Goal: Check status

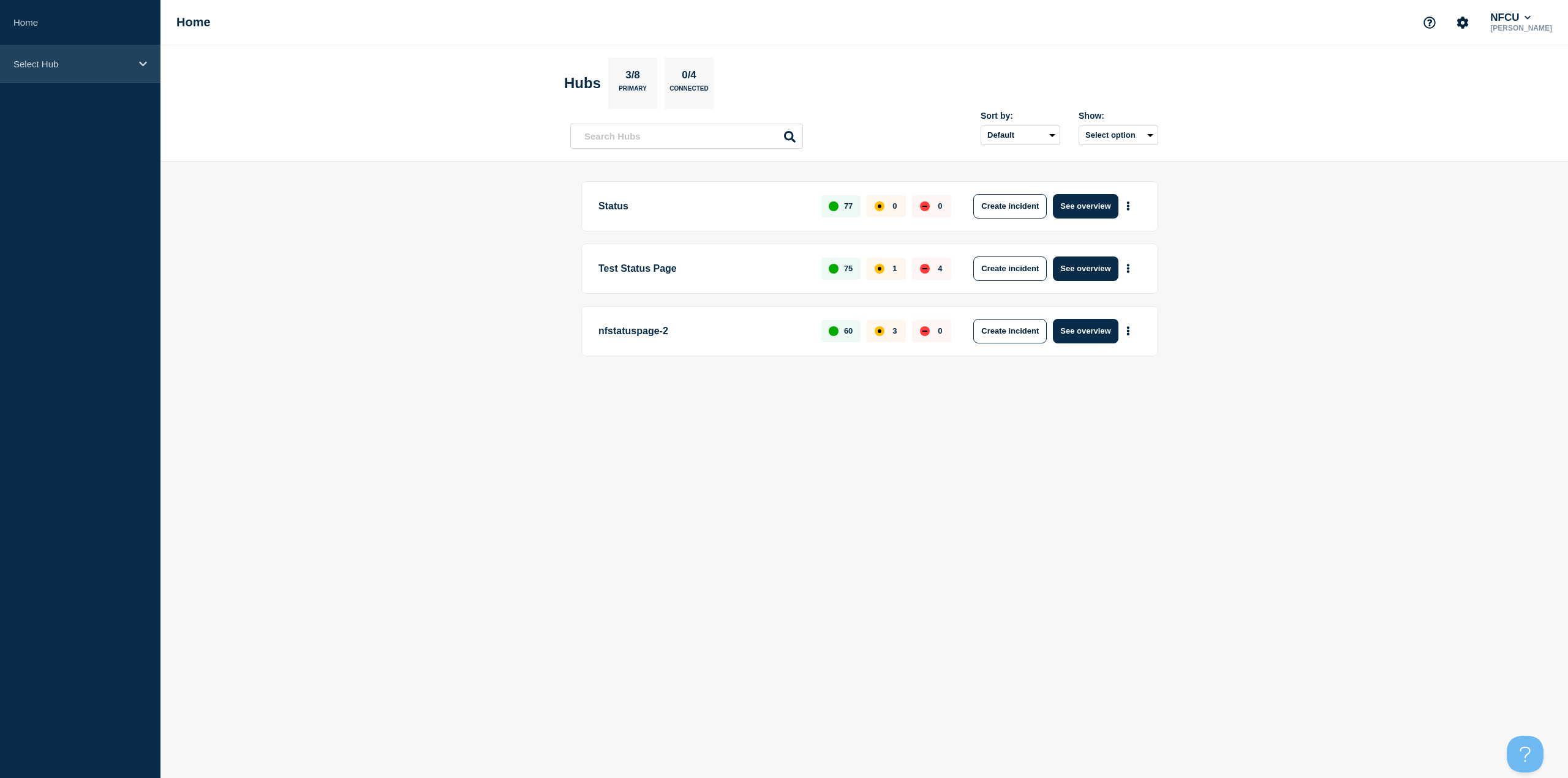
click at [64, 65] on p "Select Hub" at bounding box center [72, 64] width 117 height 10
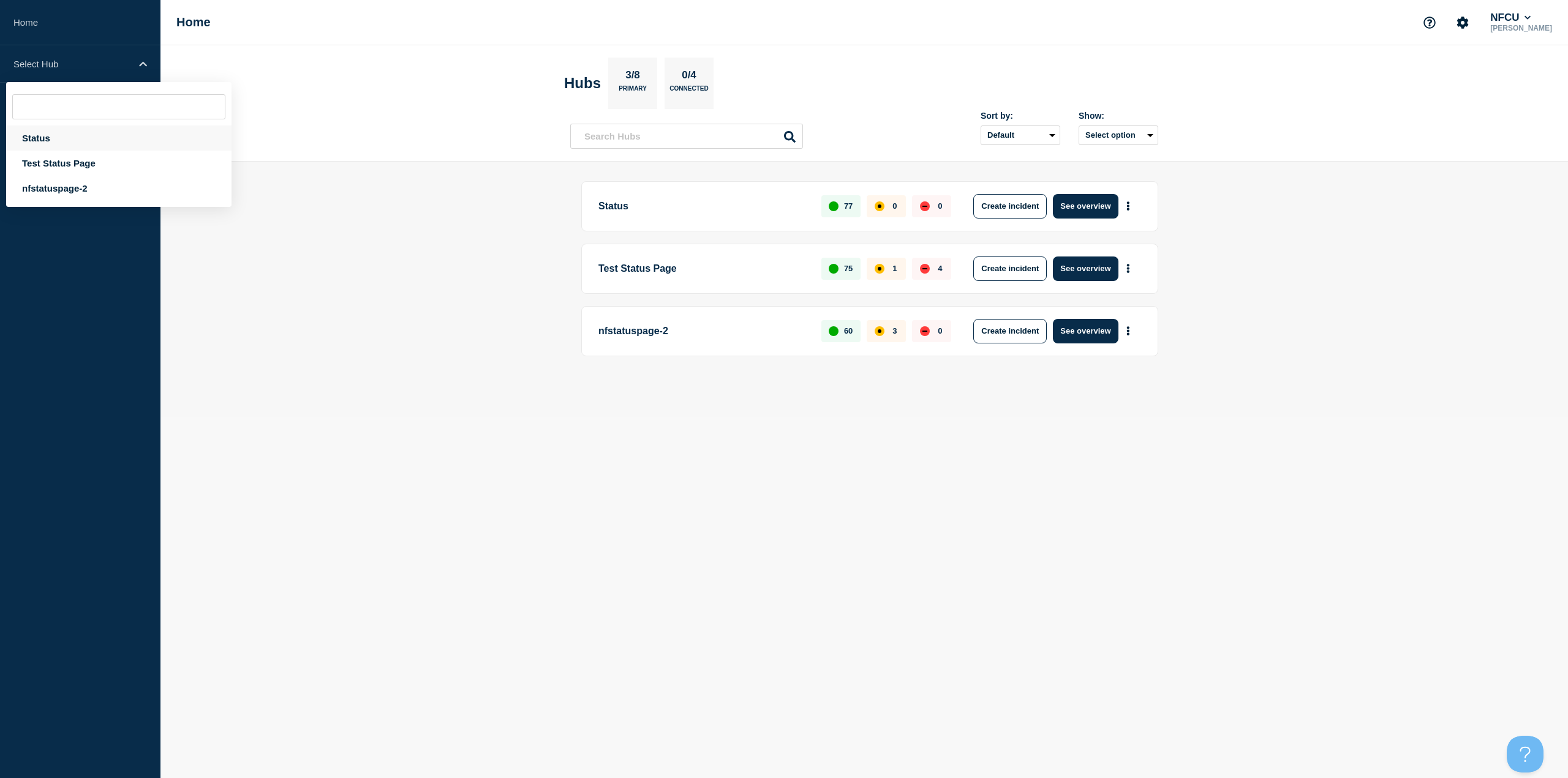
click at [34, 145] on div "Status" at bounding box center [118, 138] width 225 height 25
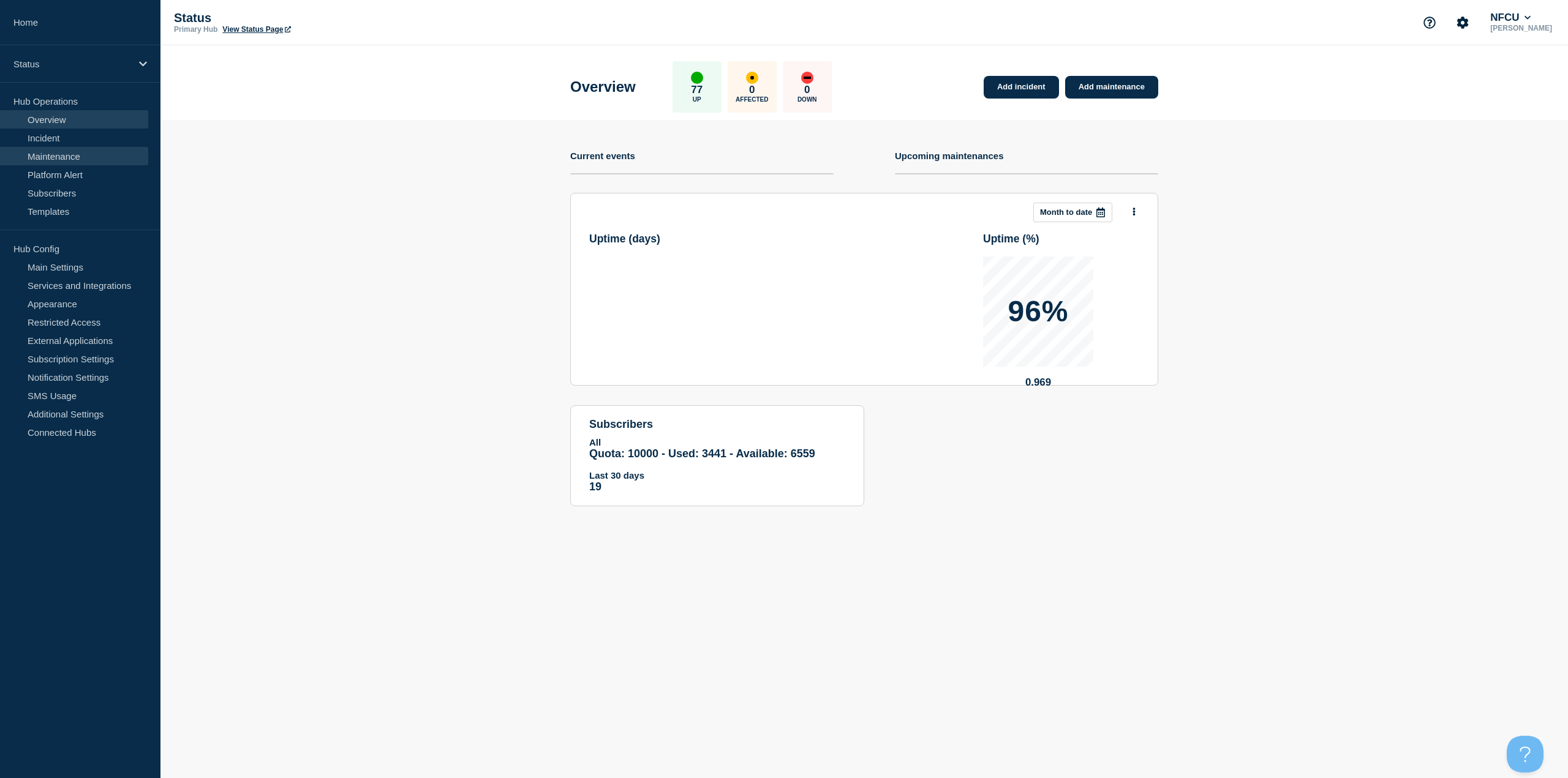
click at [60, 156] on link "Maintenance" at bounding box center [74, 156] width 148 height 18
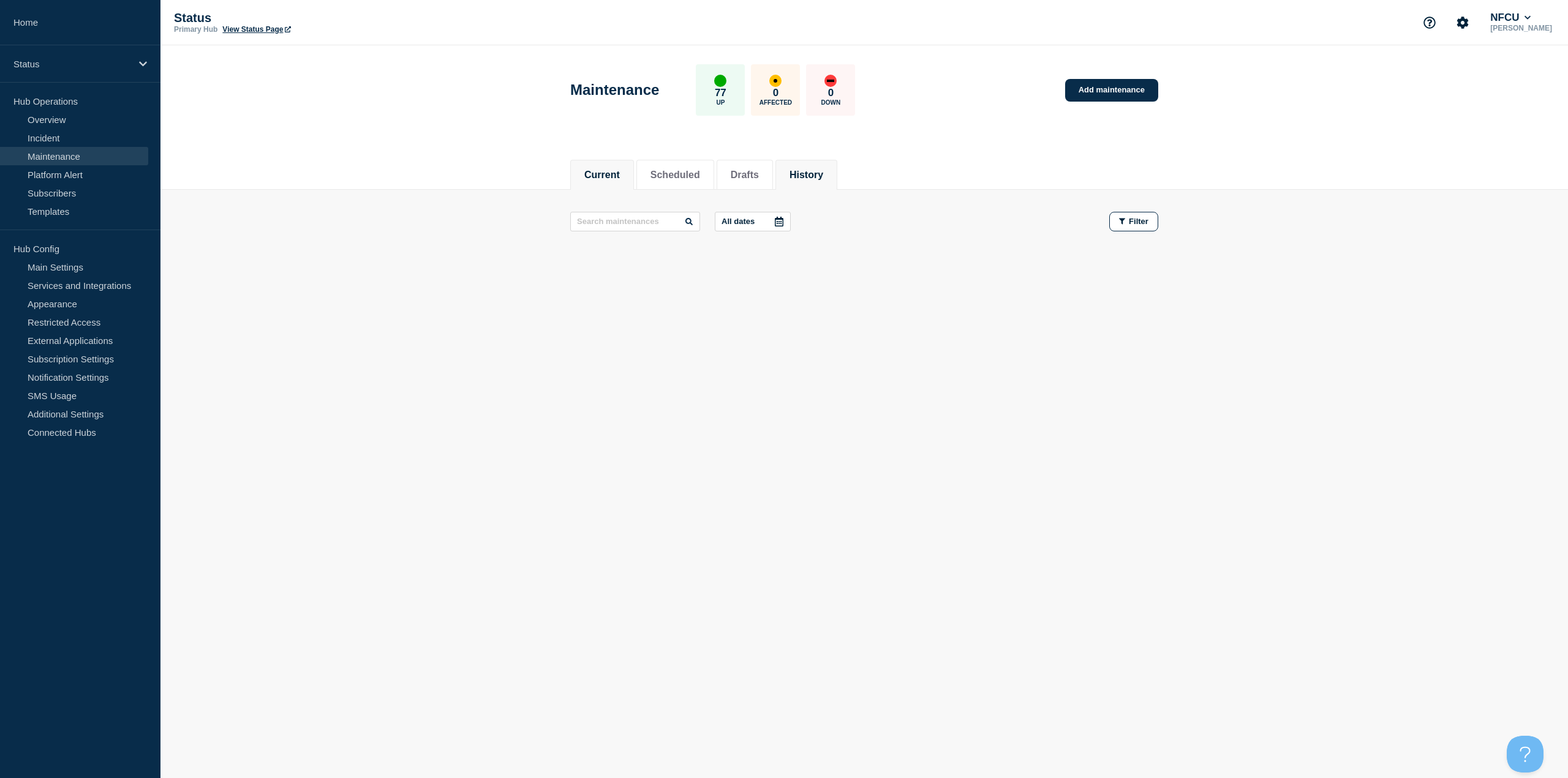
click at [823, 175] on button "History" at bounding box center [807, 175] width 34 height 11
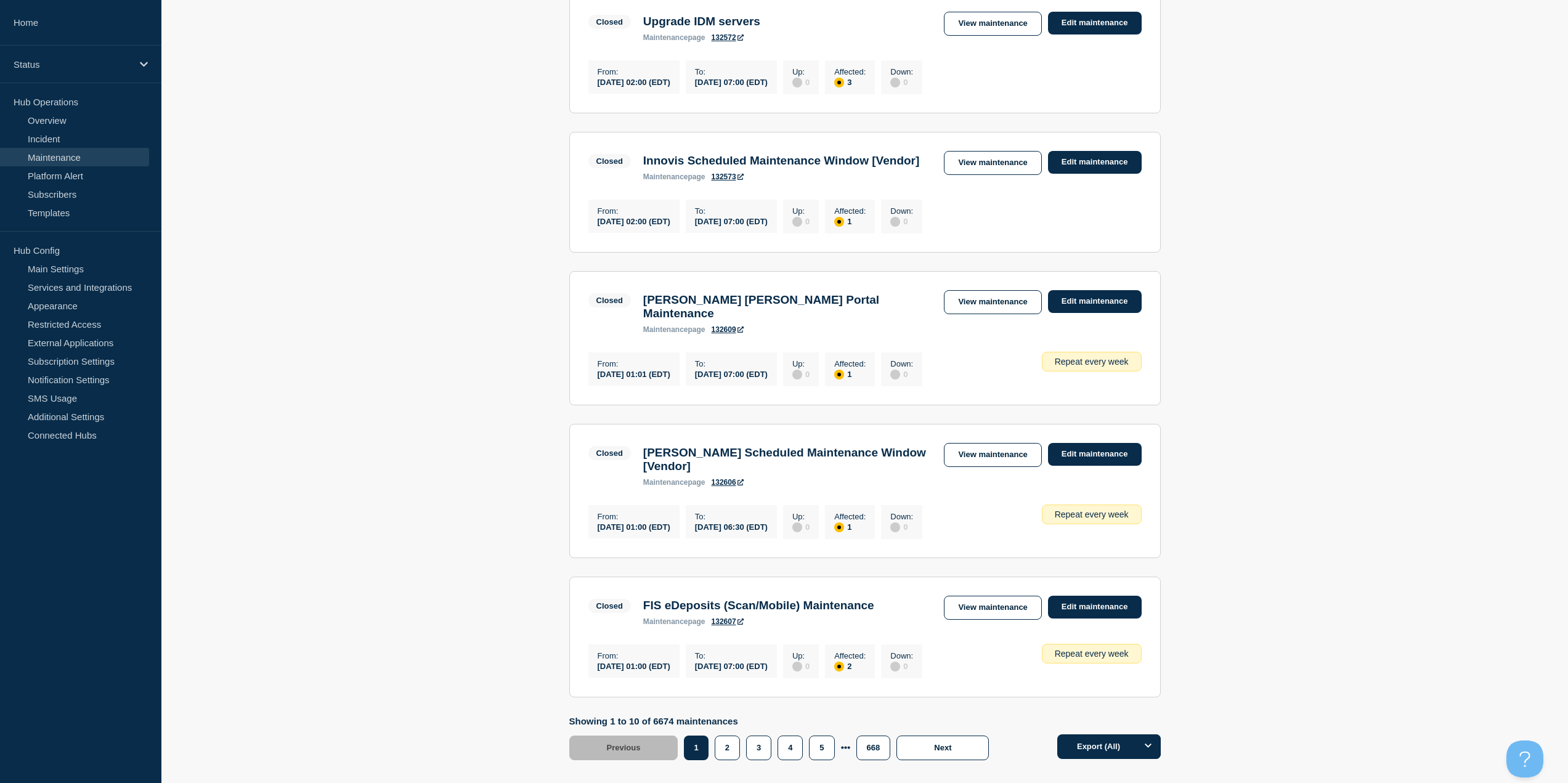
scroll to position [1110, 0]
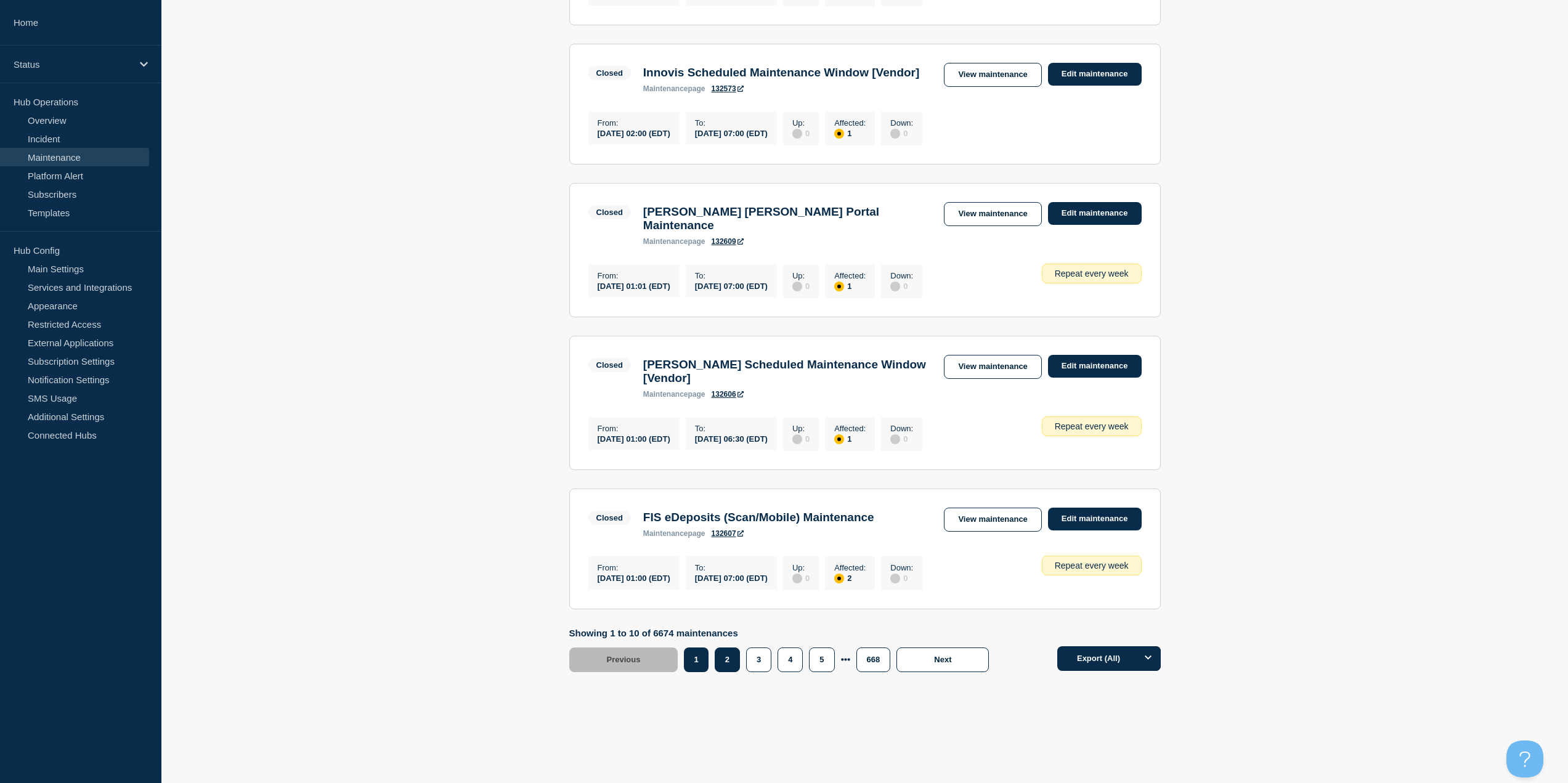
click at [720, 673] on button "2" at bounding box center [727, 660] width 25 height 25
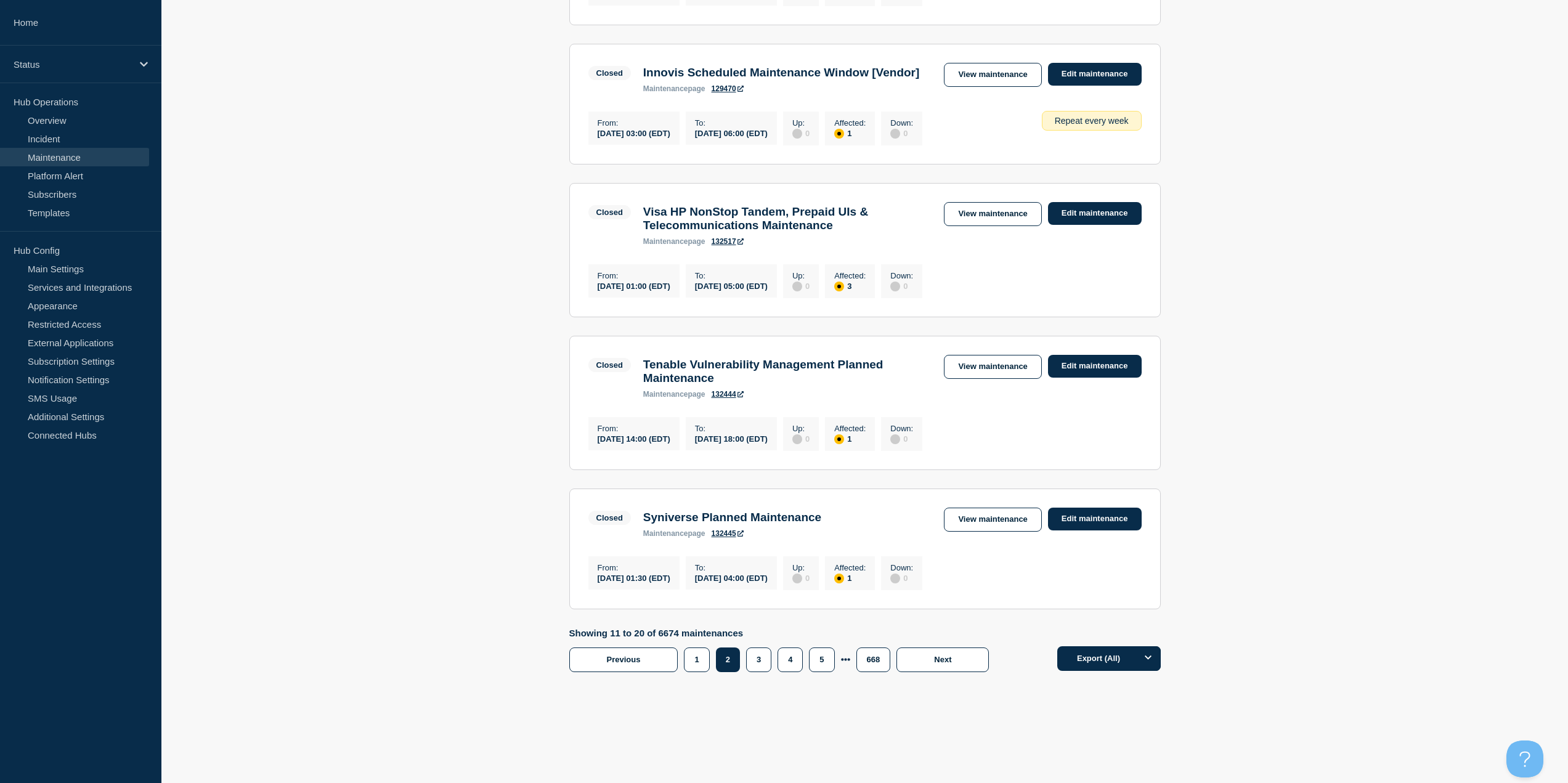
scroll to position [1163, 0]
click at [761, 661] on button "3" at bounding box center [758, 660] width 25 height 25
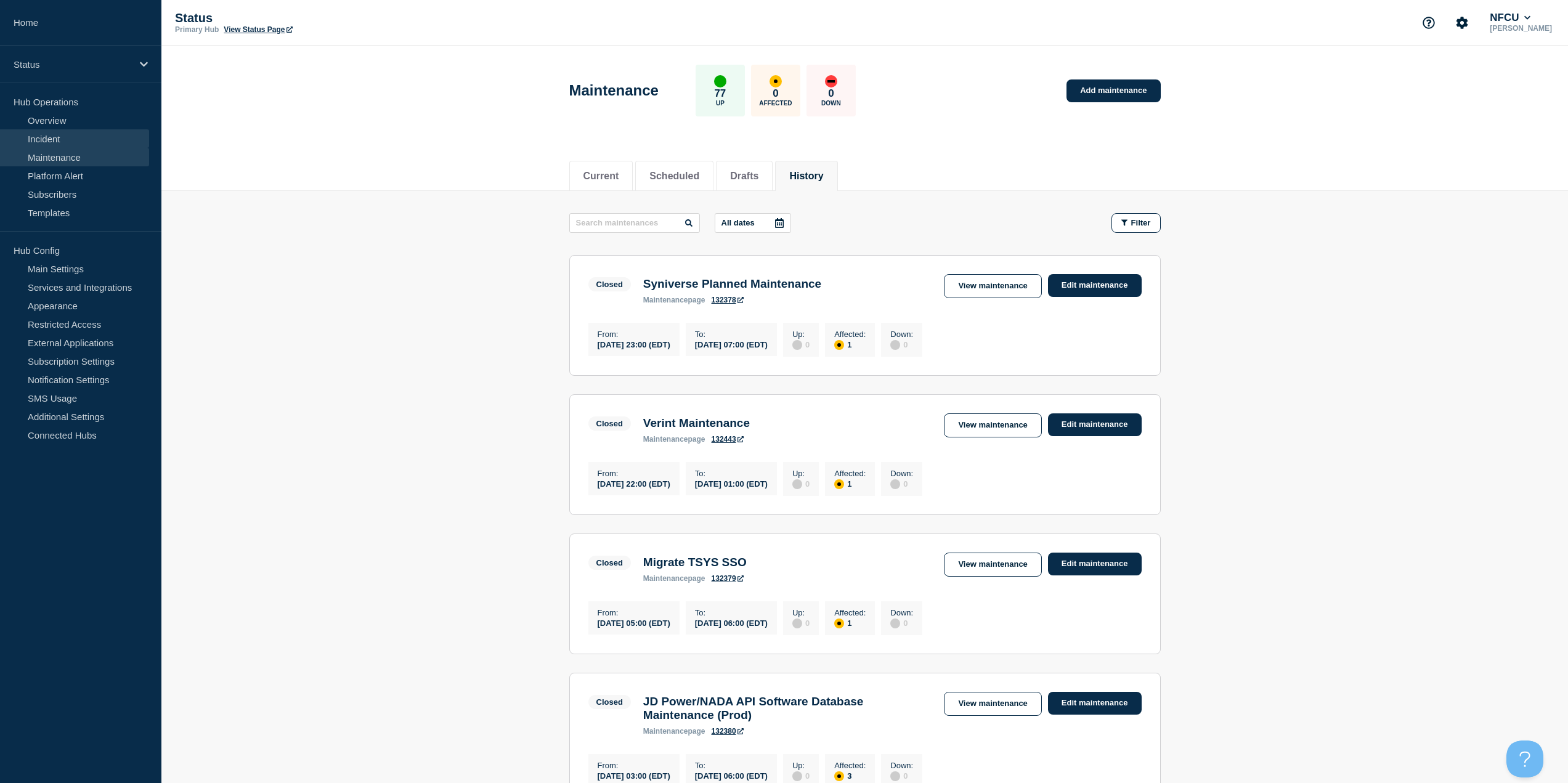
click at [51, 138] on link "Incident" at bounding box center [75, 138] width 149 height 18
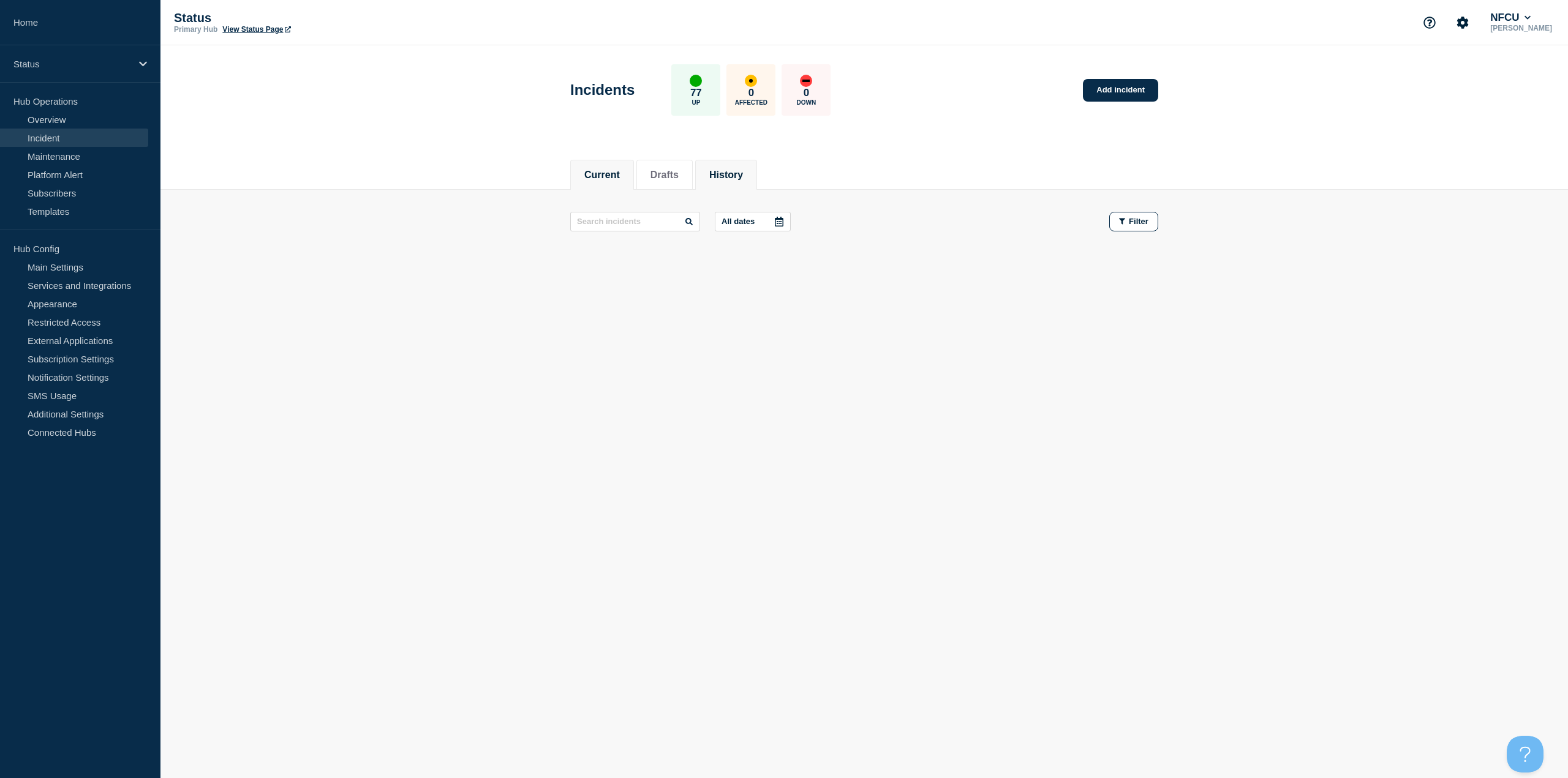
click at [721, 165] on li "History" at bounding box center [726, 175] width 62 height 30
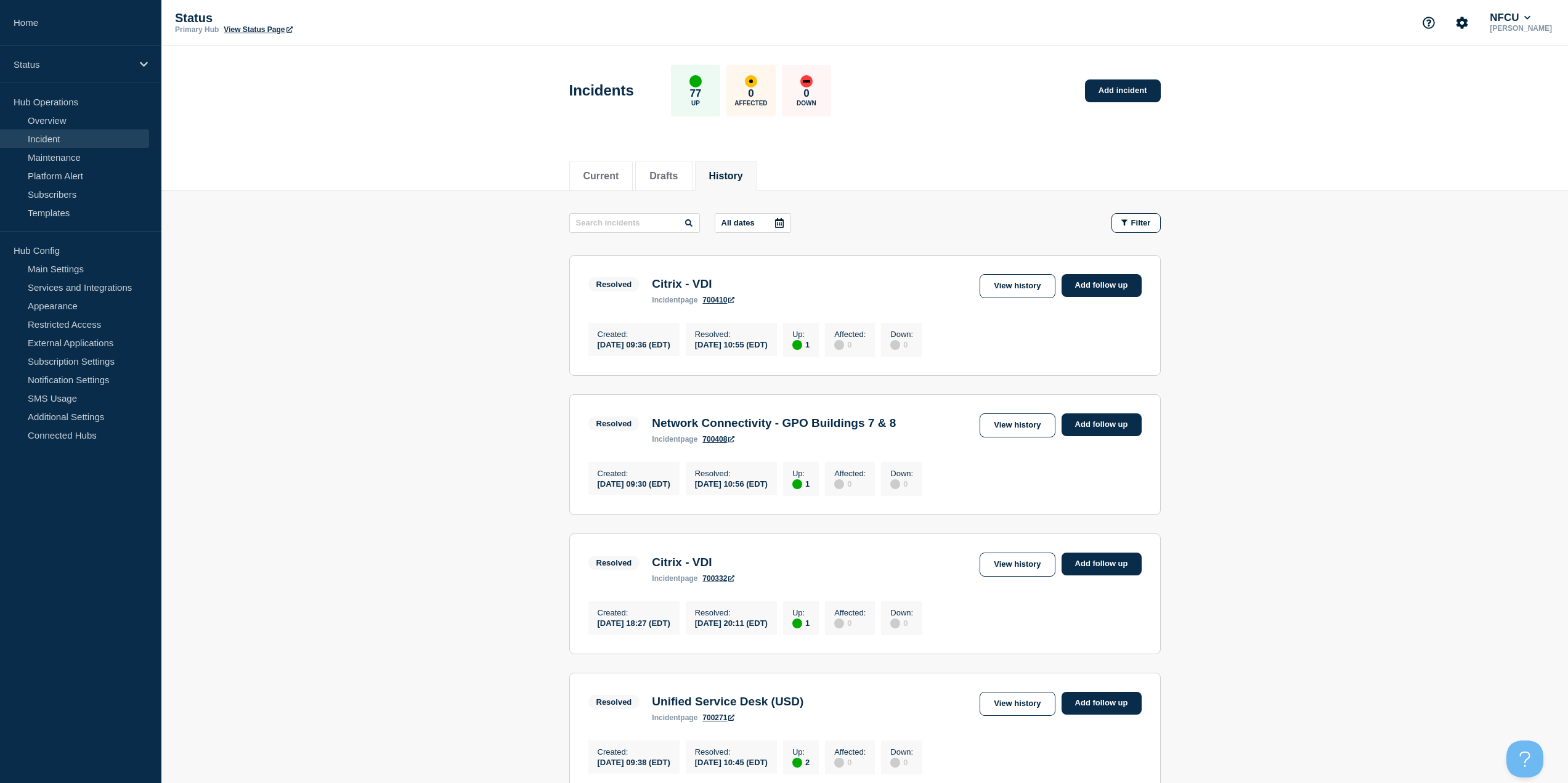
scroll to position [62, 0]
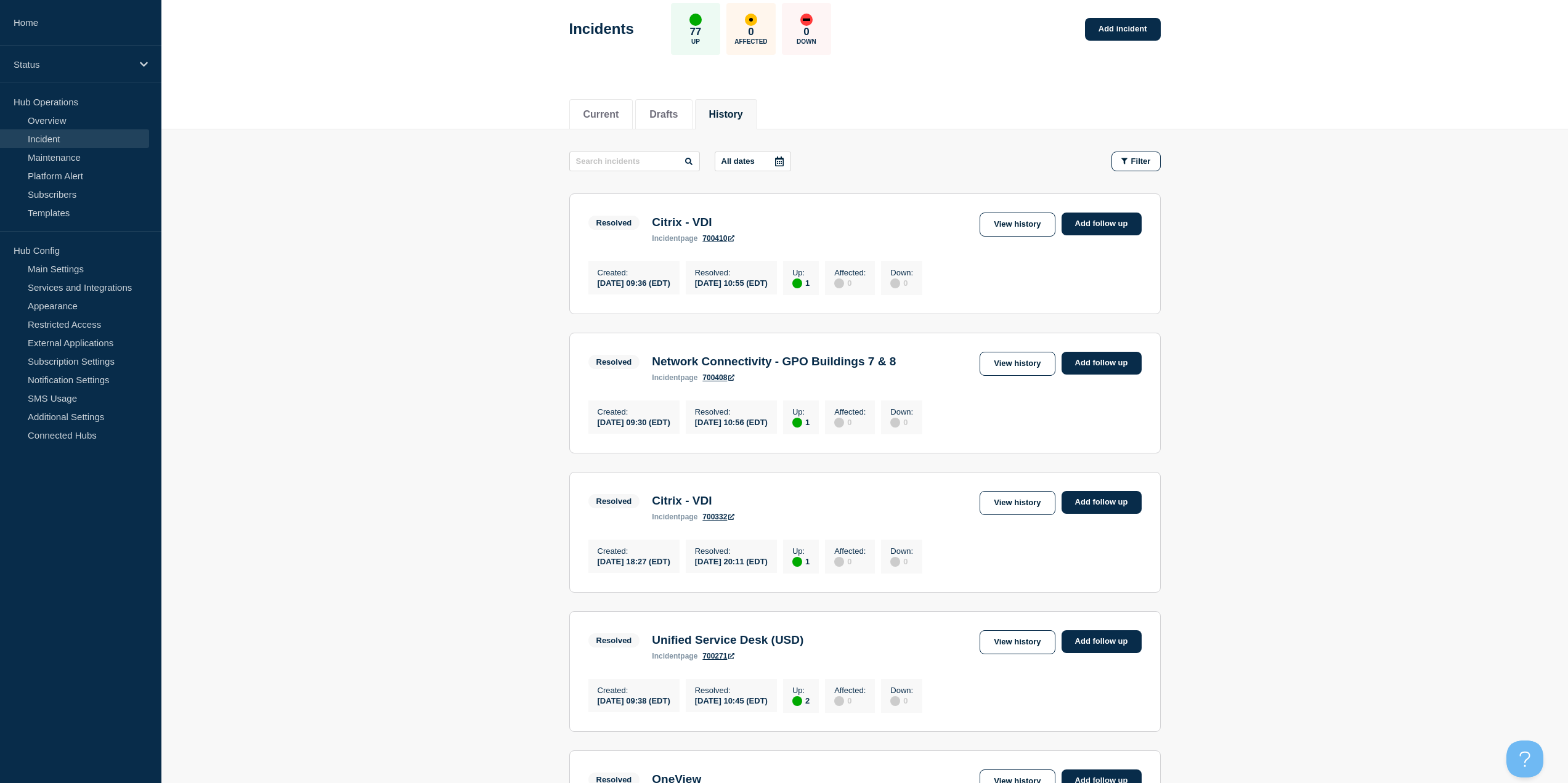
drag, startPoint x: 509, startPoint y: 370, endPoint x: 499, endPoint y: 379, distance: 13.5
